Goal: Information Seeking & Learning: Learn about a topic

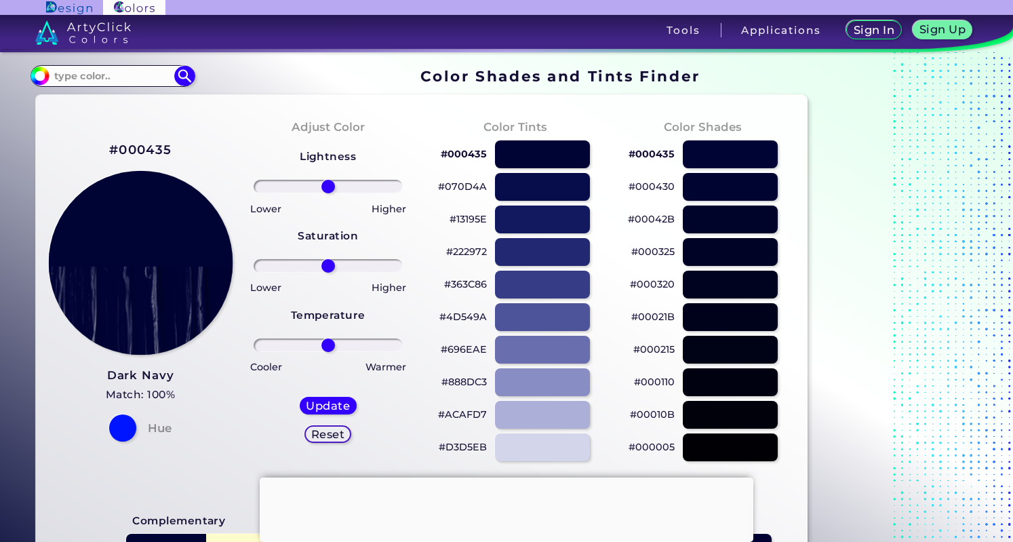
click at [169, 223] on img at bounding box center [140, 263] width 184 height 184
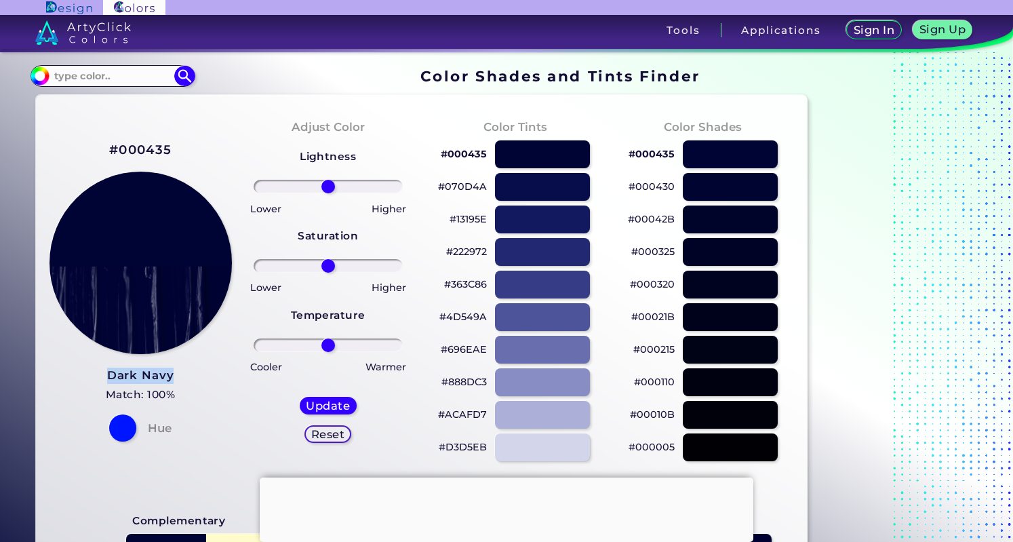
drag, startPoint x: 178, startPoint y: 376, endPoint x: 107, endPoint y: 382, distance: 71.4
click at [107, 382] on div "#000435 Dark Navy Match: 100% Hue" at bounding box center [141, 290] width 188 height 369
copy h3 "Dark Navy"
click at [75, 71] on input at bounding box center [113, 75] width 126 height 18
paste input "Dark Navy"
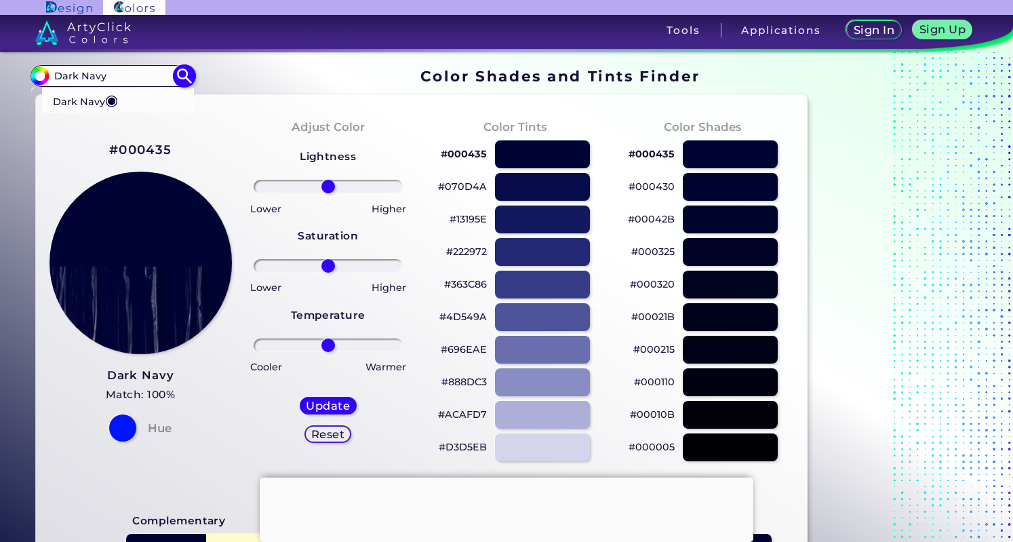
type input "Dark Navy"
click at [186, 82] on img at bounding box center [185, 76] width 24 height 24
click at [322, 410] on h5 "Update" at bounding box center [328, 406] width 45 height 12
type input "#000433"
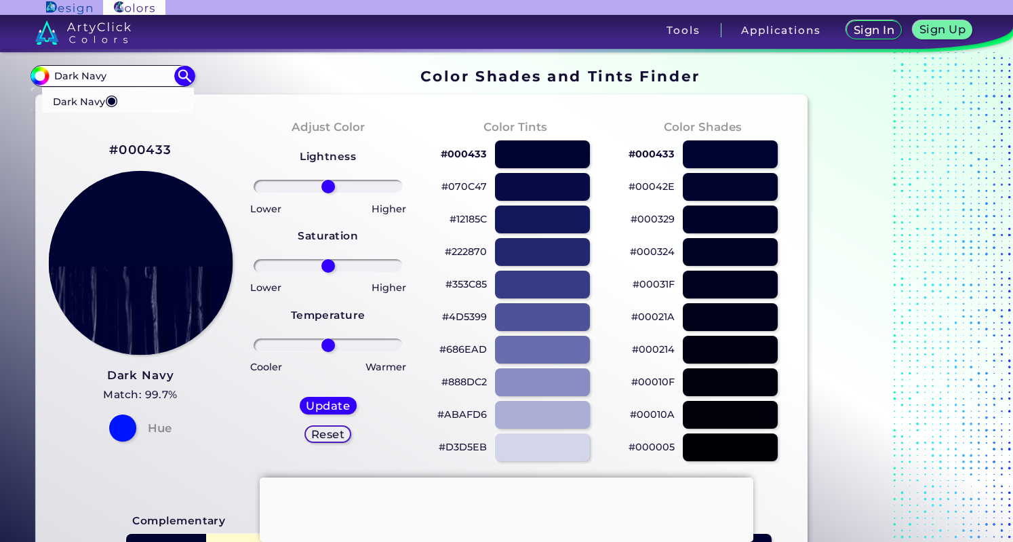
click at [168, 229] on img at bounding box center [140, 263] width 184 height 184
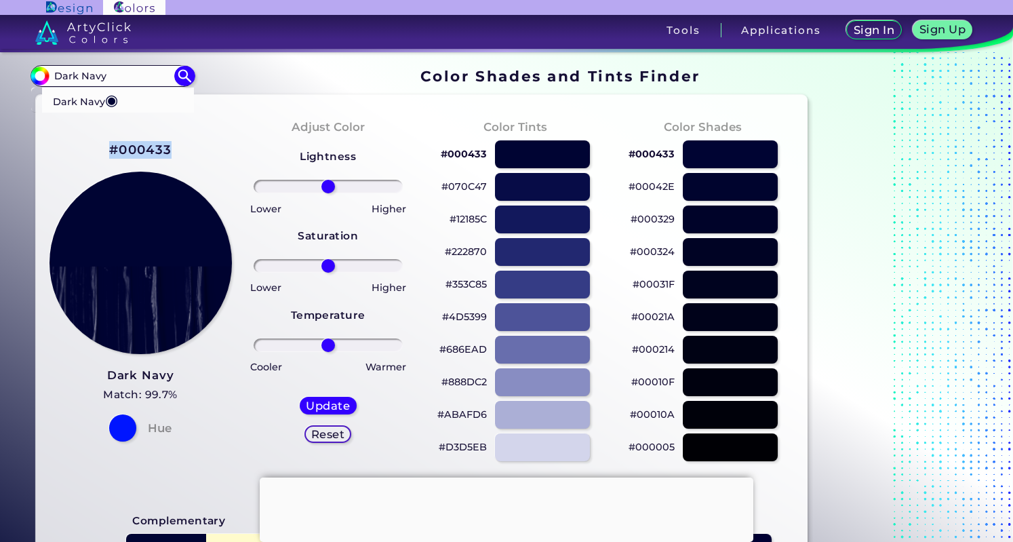
drag, startPoint x: 179, startPoint y: 147, endPoint x: 108, endPoint y: 153, distance: 71.4
click at [108, 153] on div "#000433 Dark Navy Match: 99.7% Hue" at bounding box center [141, 290] width 188 height 369
copy h2 "#000433"
